Goal: Information Seeking & Learning: Learn about a topic

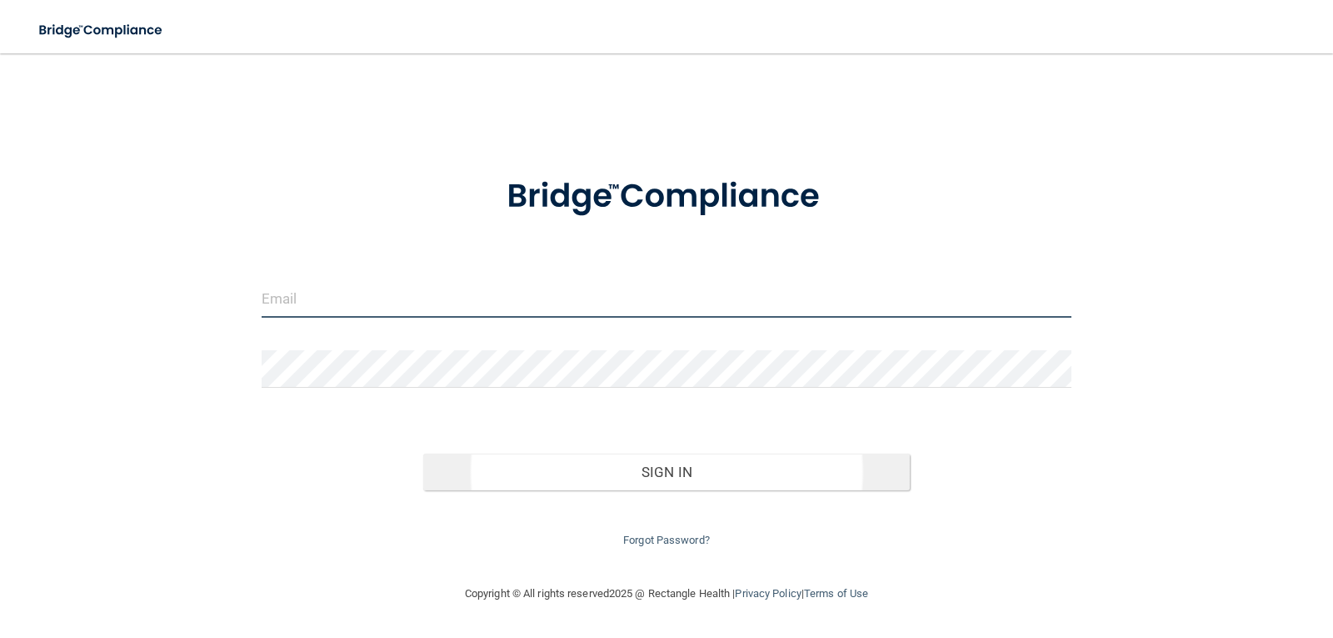
type input "[EMAIL_ADDRESS][DOMAIN_NAME]"
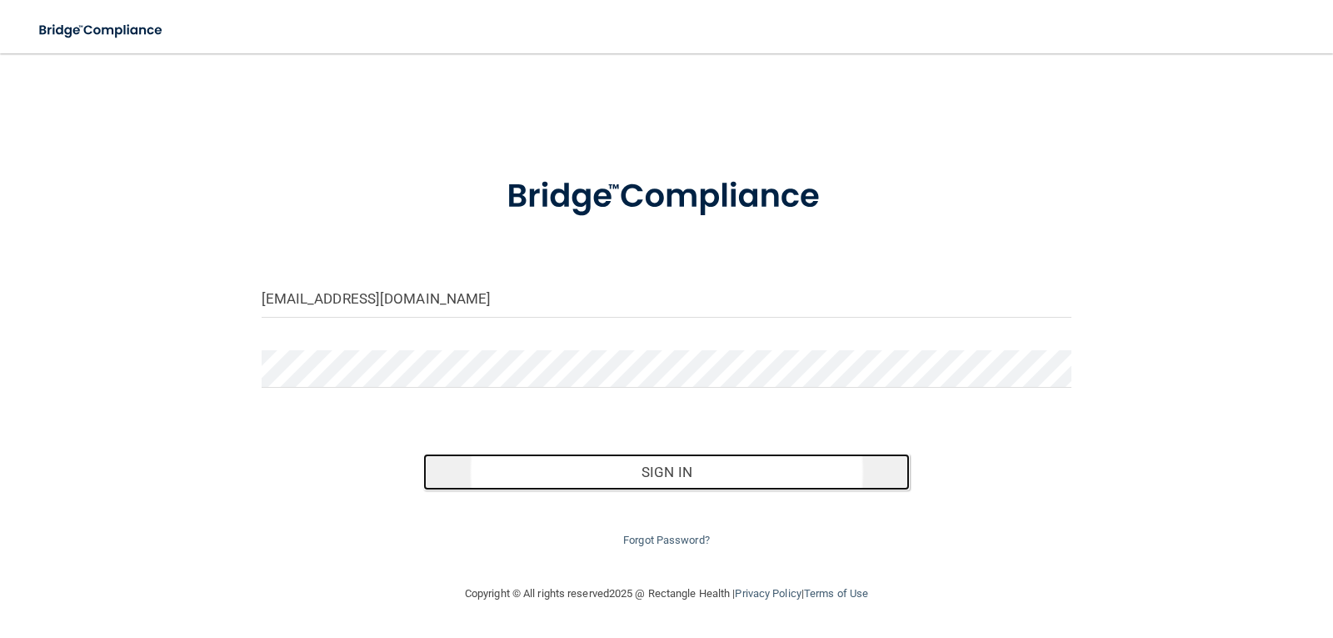
click at [706, 467] on button "Sign In" at bounding box center [666, 471] width 487 height 37
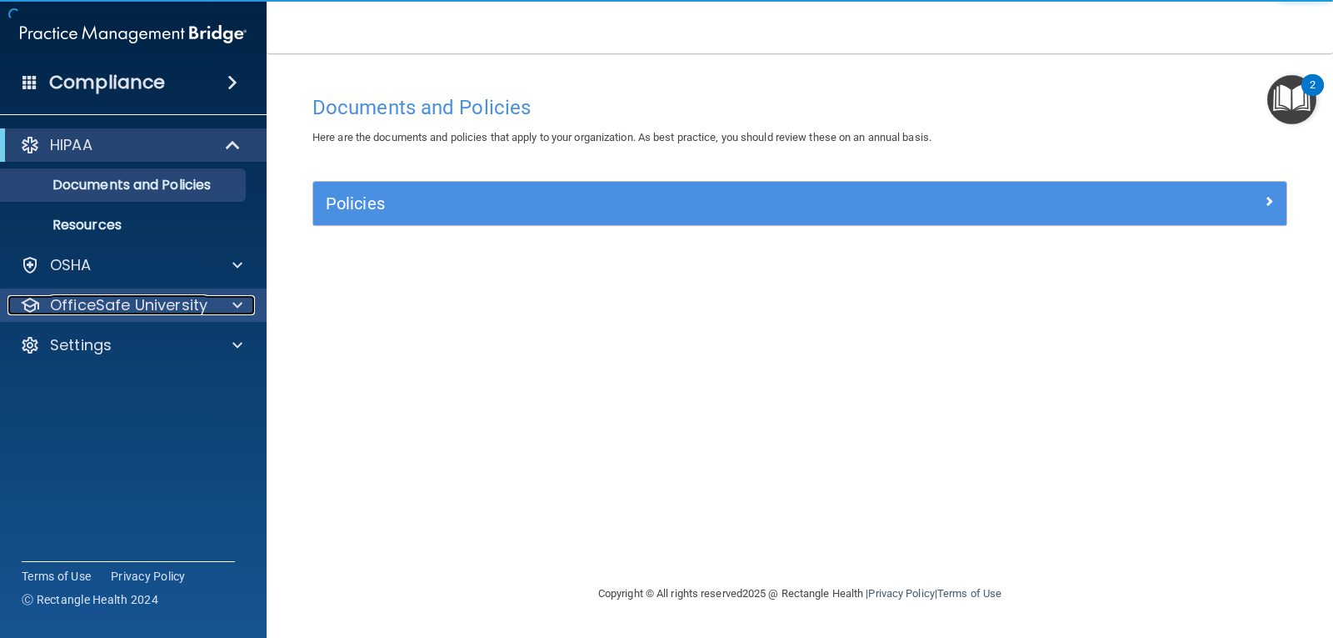
click at [103, 301] on p "OfficeSafe University" at bounding box center [129, 305] width 158 height 20
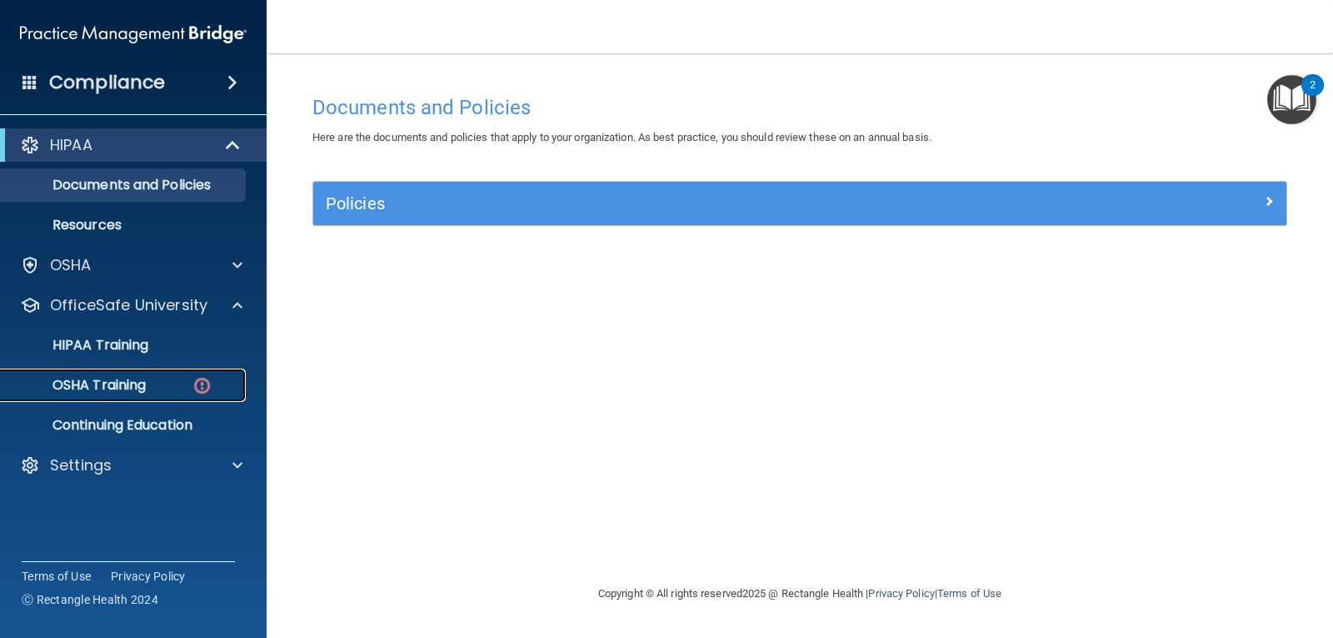
click at [138, 383] on p "OSHA Training" at bounding box center [78, 385] width 135 height 17
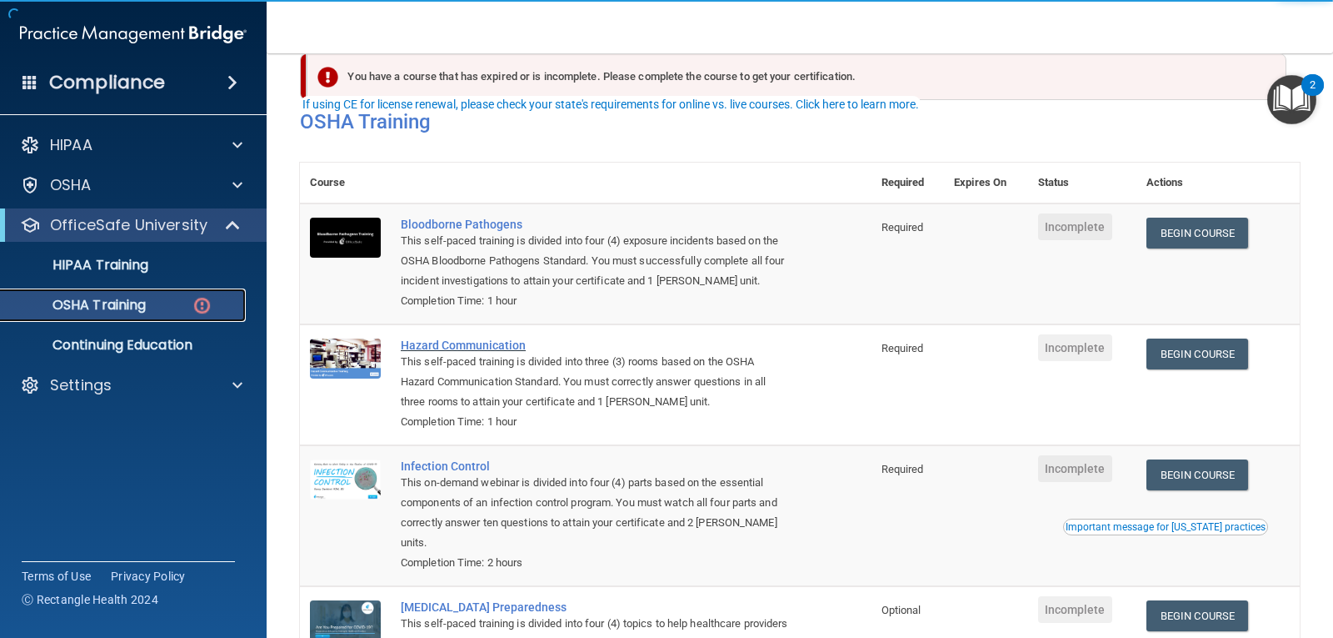
scroll to position [23, 0]
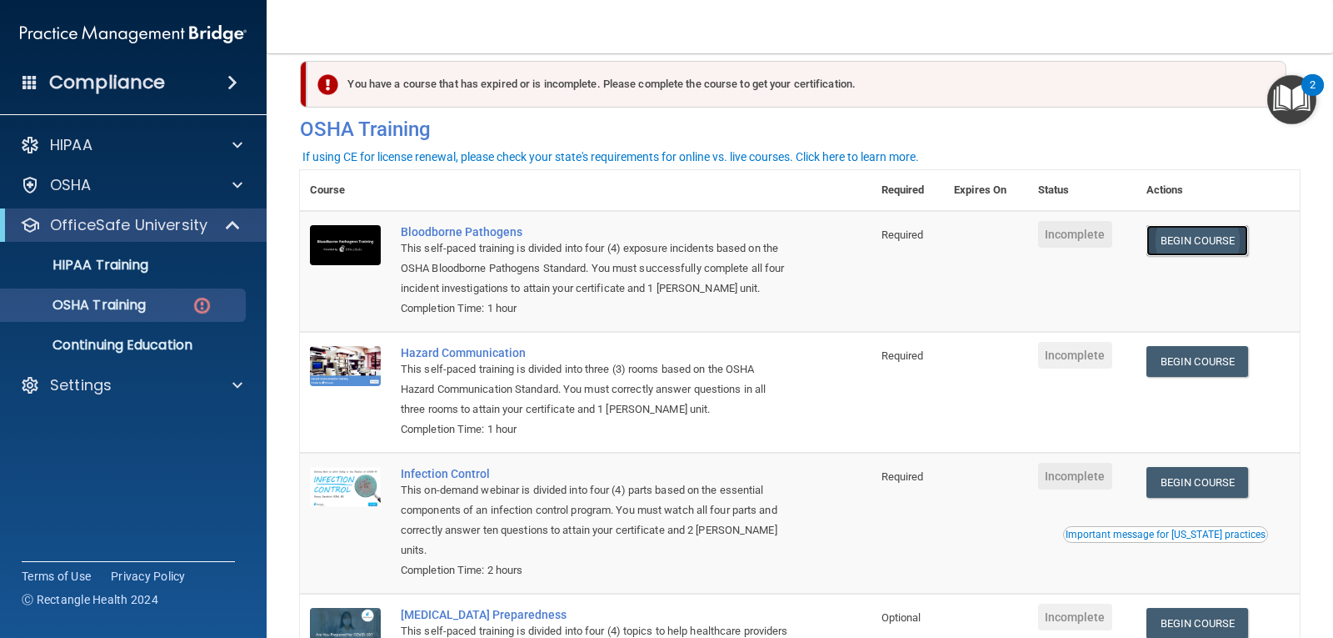
click at [1175, 237] on link "Begin Course" at bounding box center [1198, 240] width 102 height 31
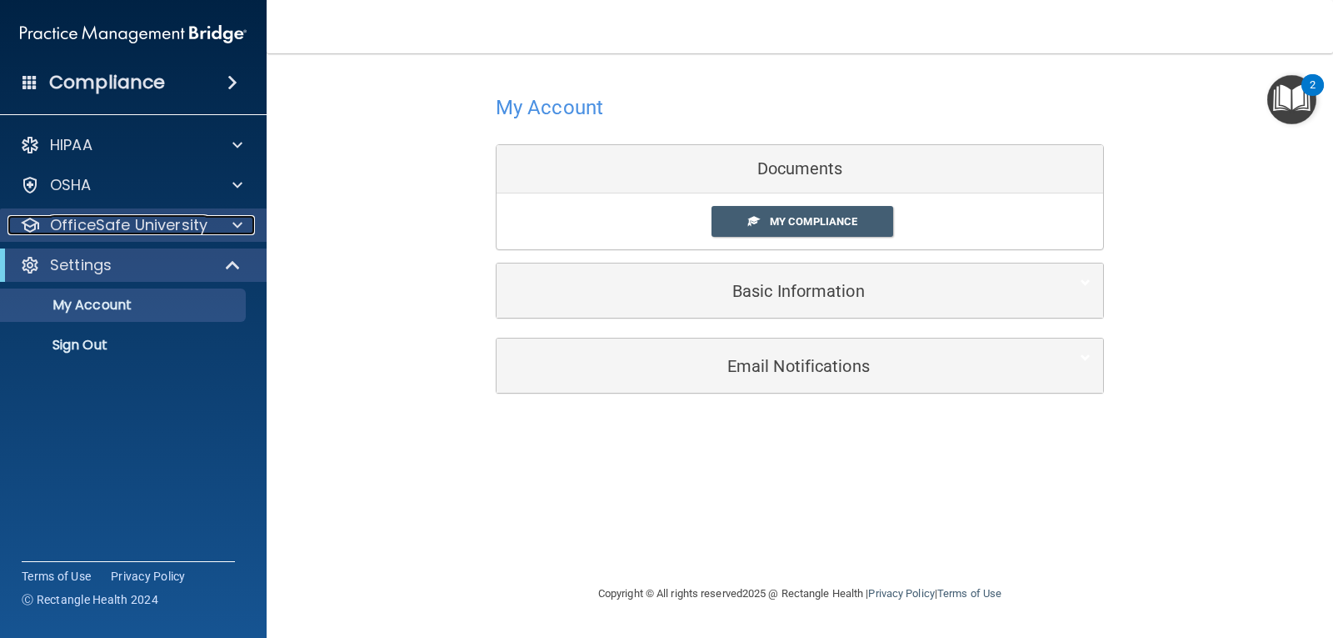
click at [200, 224] on p "OfficeSafe University" at bounding box center [129, 225] width 158 height 20
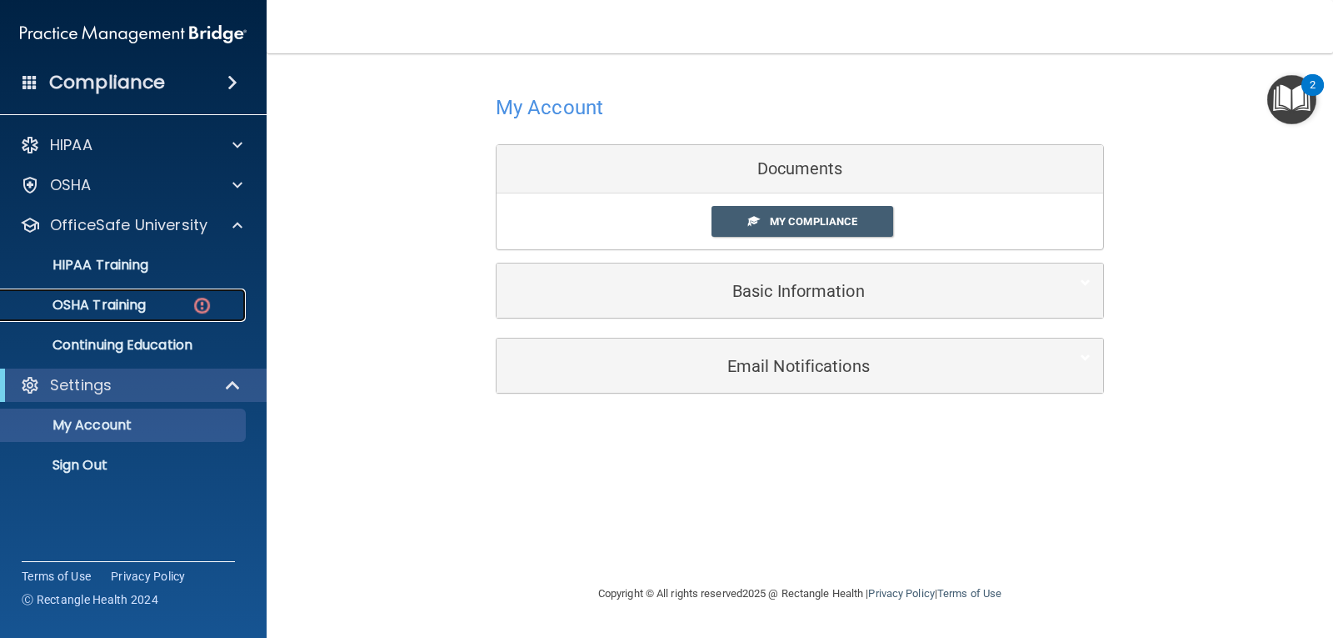
click at [190, 312] on div "OSHA Training" at bounding box center [125, 305] width 228 height 17
